Goal: Task Accomplishment & Management: Manage account settings

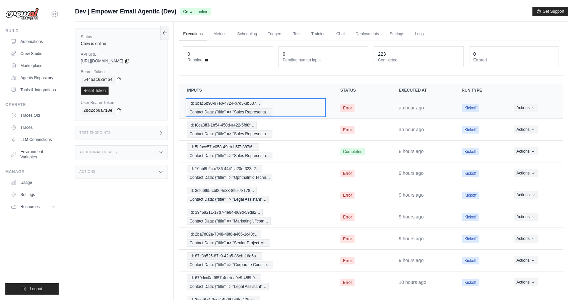
click at [313, 104] on div "Id: 3bac5b90-97e0-4724-b7d3-3b537… Contact Data: {"title" => "Sales Representa…" at bounding box center [255, 108] width 137 height 16
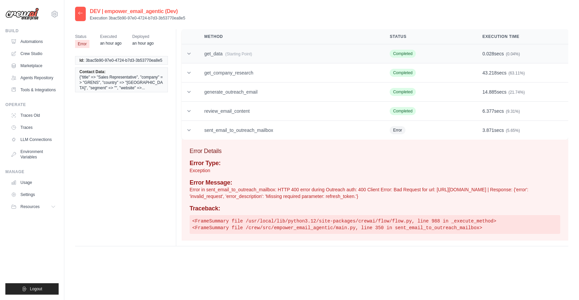
click at [253, 56] on td "get_data (Starting Point)" at bounding box center [288, 53] width 185 height 19
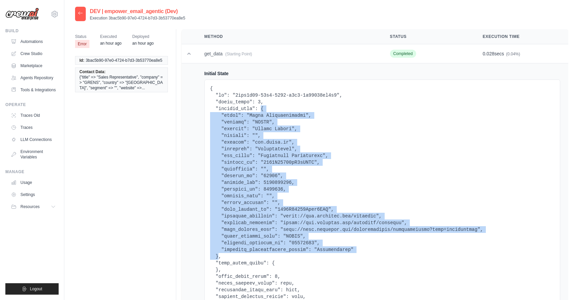
drag, startPoint x: 219, startPoint y: 255, endPoint x: 261, endPoint y: 111, distance: 150.4
click at [261, 111] on pre at bounding box center [382, 205] width 344 height 241
copy pre "{ "title": "Sales Representative", "company": "GRENS", "country": "United State…"
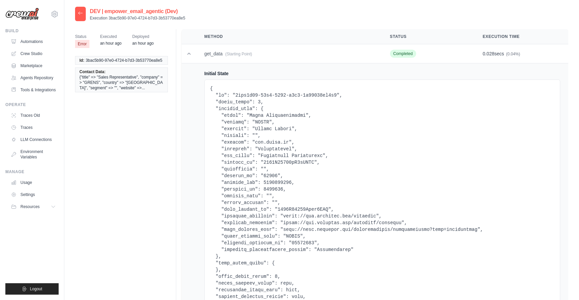
click at [83, 12] on div at bounding box center [80, 14] width 11 height 14
click at [80, 13] on icon at bounding box center [80, 12] width 4 height 3
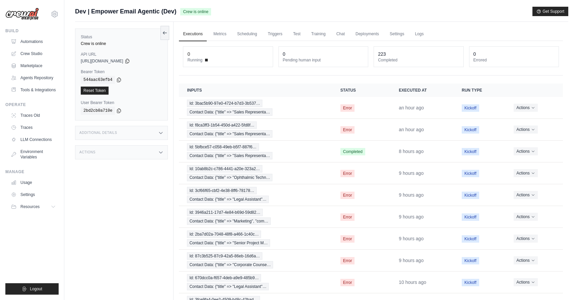
click at [121, 146] on div "Actions" at bounding box center [121, 152] width 93 height 14
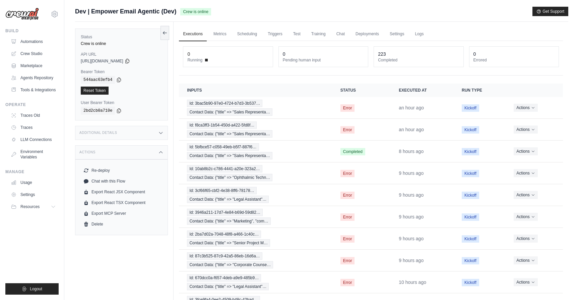
click at [141, 135] on div "Additional Details" at bounding box center [121, 133] width 93 height 14
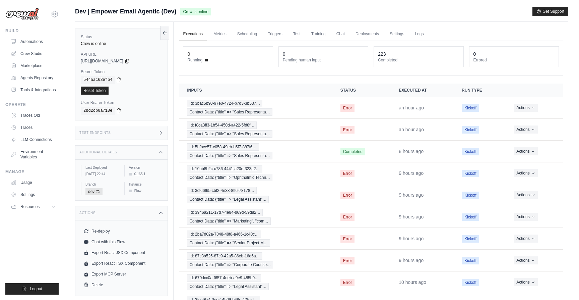
click at [150, 131] on div "Test Endpoints" at bounding box center [121, 133] width 93 height 14
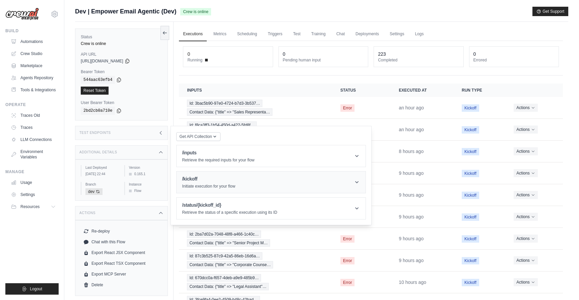
click at [229, 177] on h1 "/kickoff" at bounding box center [208, 178] width 53 height 7
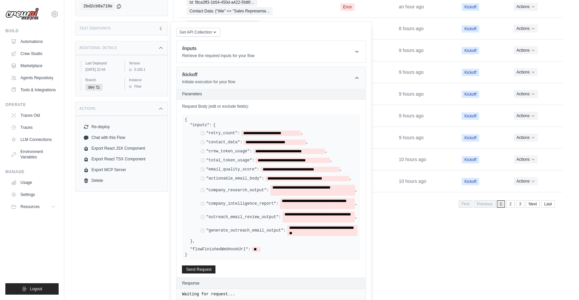
scroll to position [124, 0]
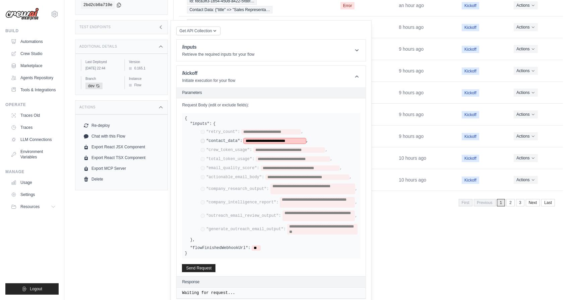
click at [268, 141] on span "**********" at bounding box center [275, 140] width 62 height 5
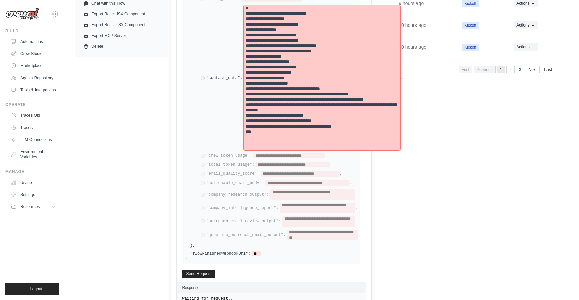
scroll to position [273, 0]
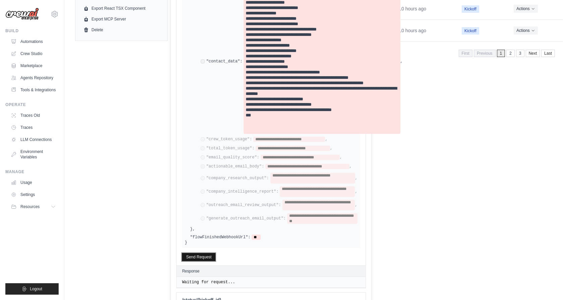
click at [190, 258] on button "Send Request" at bounding box center [199, 257] width 34 height 8
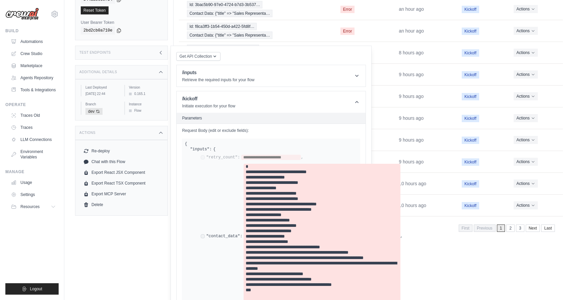
scroll to position [0, 0]
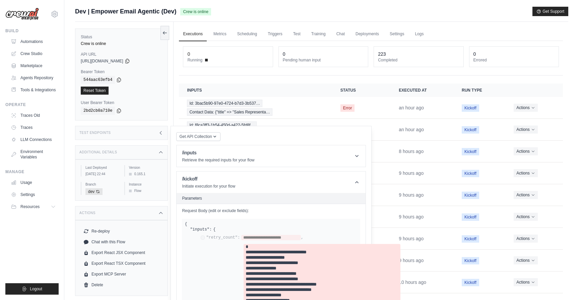
click at [123, 126] on div "Test Endpoints" at bounding box center [121, 133] width 93 height 14
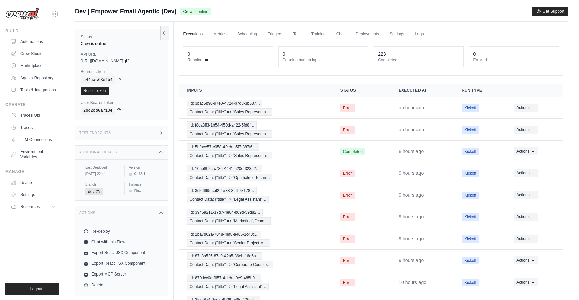
click at [194, 37] on link "Executions" at bounding box center [193, 34] width 28 height 14
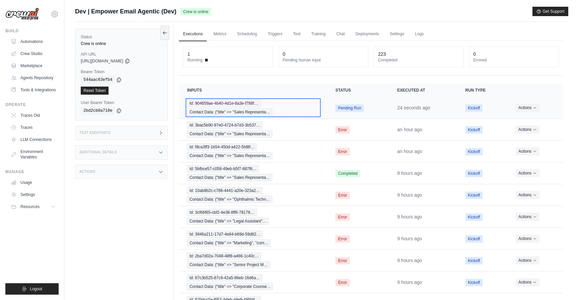
click at [295, 106] on div "Id: 904659ae-4b40-4d1e-8a3e-f788f… Contact Data: {"title" => "Sales Representa…" at bounding box center [253, 108] width 132 height 16
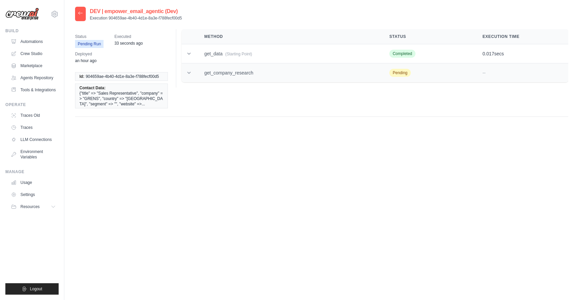
click at [321, 81] on td "get_company_research" at bounding box center [288, 72] width 185 height 19
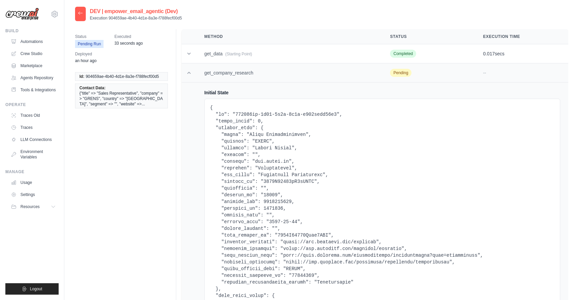
click at [321, 81] on td "get_company_research" at bounding box center [289, 72] width 186 height 19
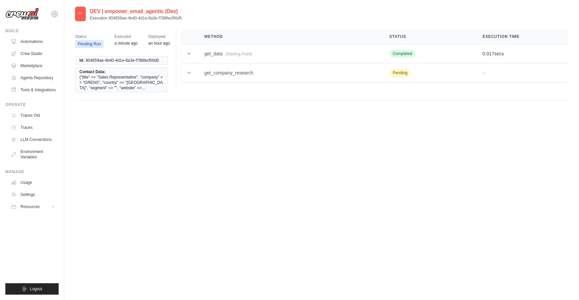
drag, startPoint x: 183, startPoint y: 17, endPoint x: 108, endPoint y: 18, distance: 75.4
click at [108, 18] on div "DEV | empower_email_agentic (Dev) Execution 904659ae-4b40-4d1e-8a3e-f788fecf00d5" at bounding box center [321, 14] width 493 height 14
copy p "904659ae-4b40-4d1e-8a3e-f788fecf00d5"
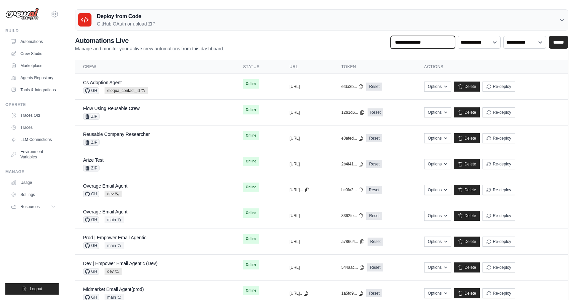
click at [422, 41] on input "text" at bounding box center [423, 42] width 64 height 13
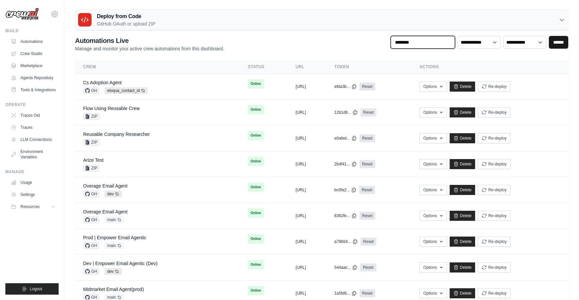
type input "********"
click at [562, 42] on input "******" at bounding box center [558, 42] width 19 height 13
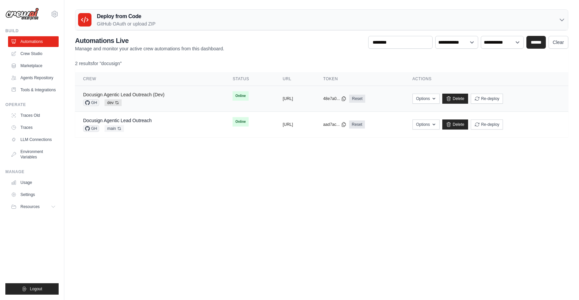
click at [138, 97] on link "Docusign Agentic Lead Outreach (Dev)" at bounding box center [123, 94] width 81 height 5
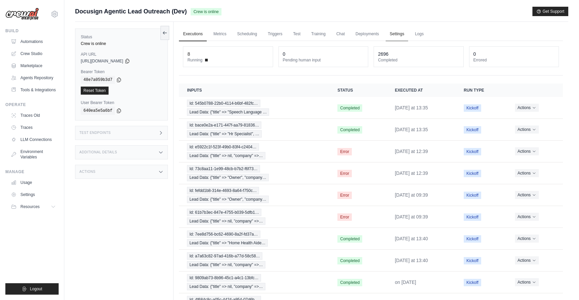
click at [396, 30] on link "Settings" at bounding box center [397, 34] width 22 height 14
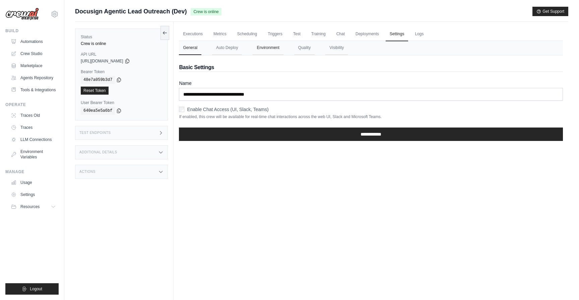
click at [268, 53] on button "Environment" at bounding box center [268, 48] width 30 height 14
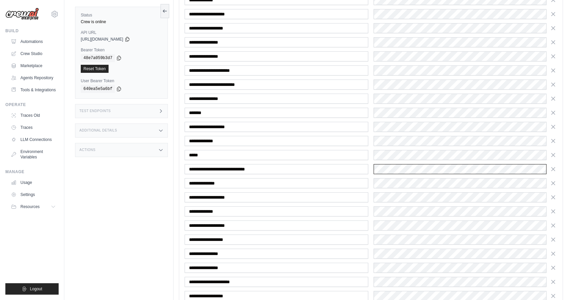
scroll to position [308, 0]
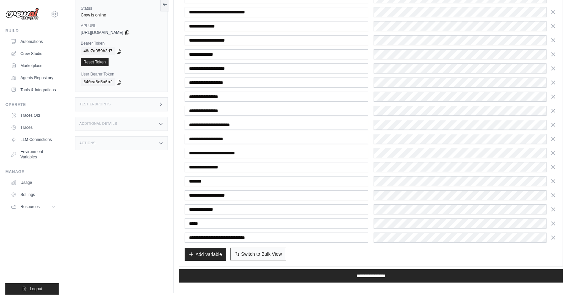
click at [252, 255] on span "Switch to Bulk View" at bounding box center [261, 253] width 41 height 7
type textarea "**********"
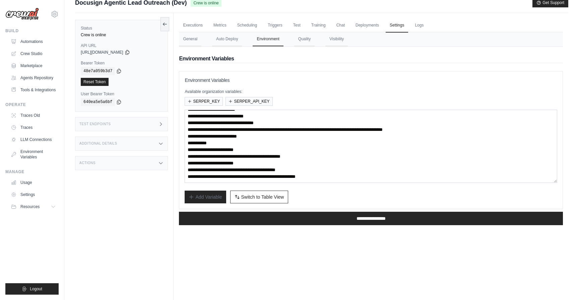
scroll to position [13, 0]
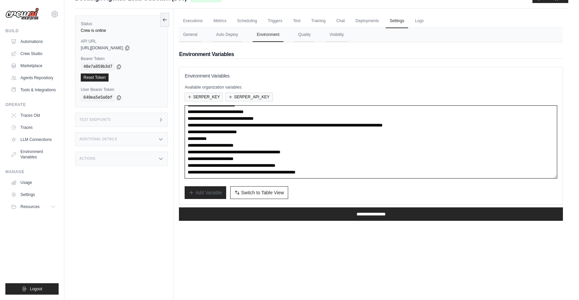
click at [296, 167] on textarea "**********" at bounding box center [371, 141] width 373 height 73
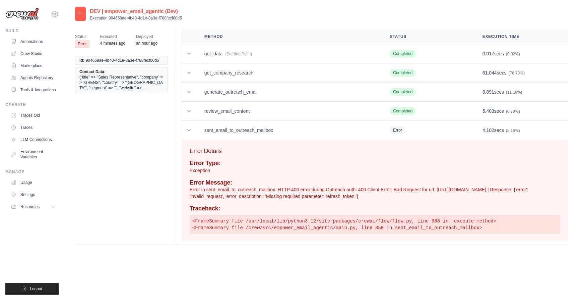
click at [81, 16] on div at bounding box center [80, 14] width 11 height 14
click at [80, 13] on icon at bounding box center [80, 12] width 5 height 5
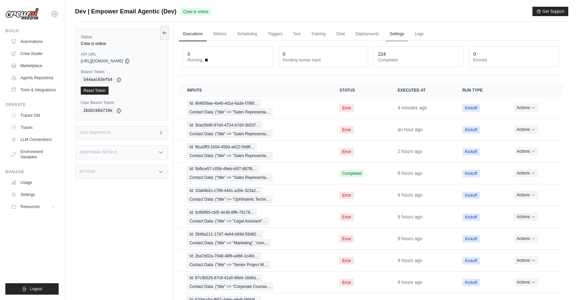
click at [393, 33] on link "Settings" at bounding box center [397, 34] width 22 height 14
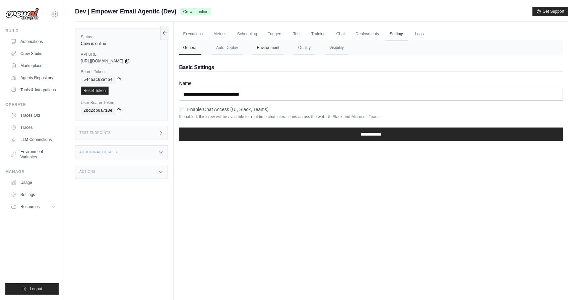
click at [264, 44] on button "Environment" at bounding box center [268, 48] width 30 height 14
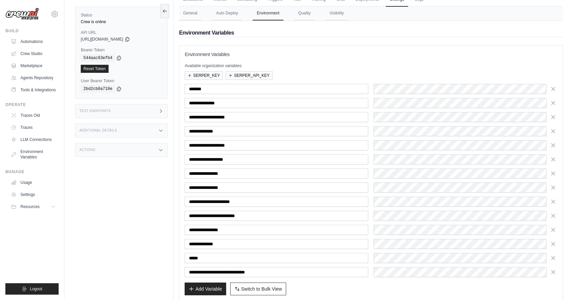
scroll to position [69, 0]
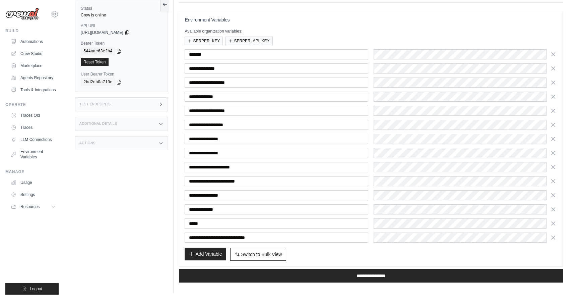
click at [205, 254] on button "Add Variable" at bounding box center [205, 253] width 41 height 13
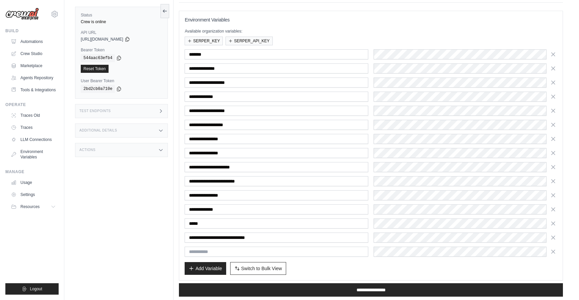
click at [249, 253] on input "text" at bounding box center [277, 251] width 184 height 10
type input "*"
type input "**********"
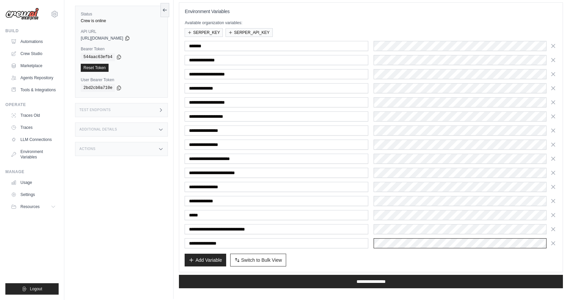
scroll to position [81, 0]
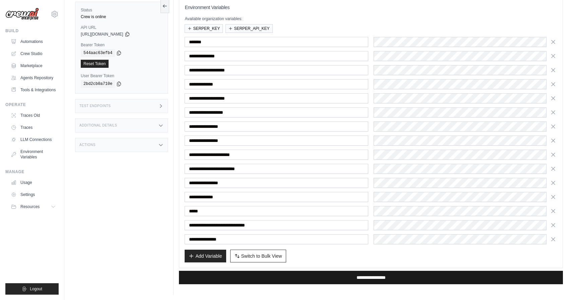
click at [366, 275] on input "**********" at bounding box center [371, 276] width 384 height 13
